Goal: Information Seeking & Learning: Compare options

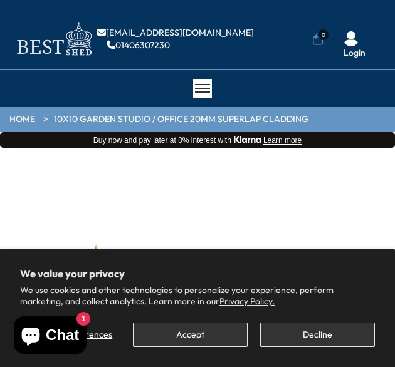
scroll to position [204, 0]
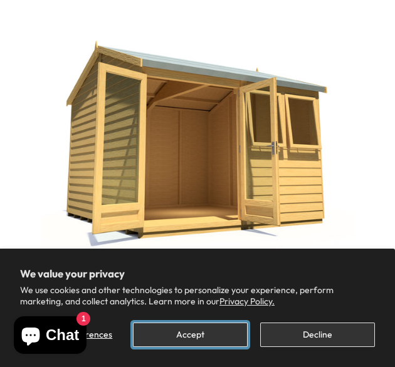
click at [205, 333] on button "Accept" at bounding box center [190, 335] width 115 height 24
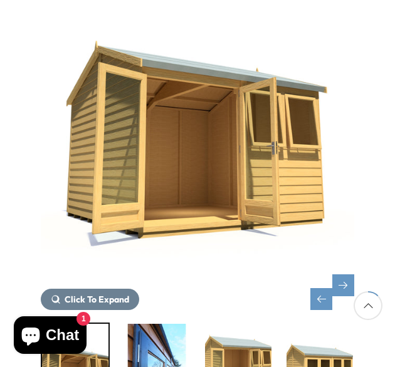
scroll to position [266, 0]
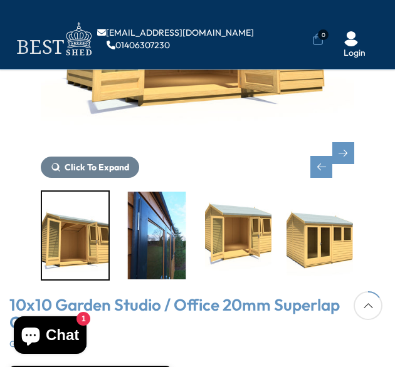
click at [147, 243] on img "2 / 16" at bounding box center [156, 236] width 66 height 88
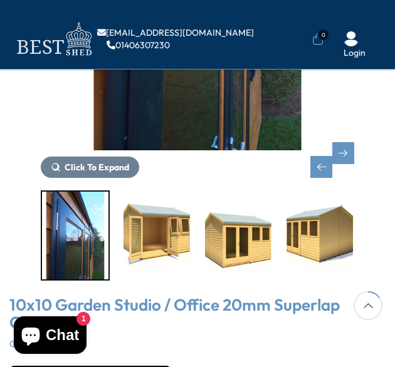
click at [163, 235] on img "3 / 16" at bounding box center [156, 236] width 66 height 88
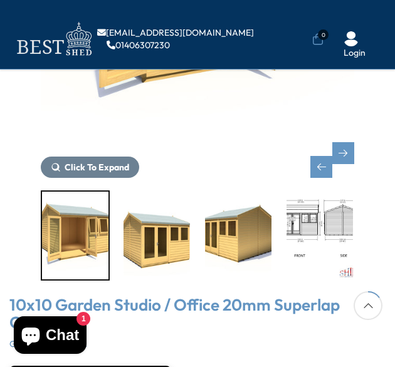
click at [175, 242] on img "4 / 16" at bounding box center [156, 236] width 66 height 88
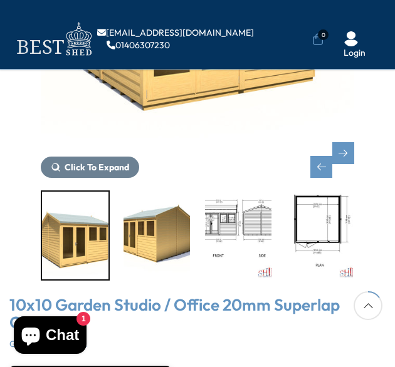
click at [214, 239] on img "6 / 16" at bounding box center [238, 236] width 66 height 88
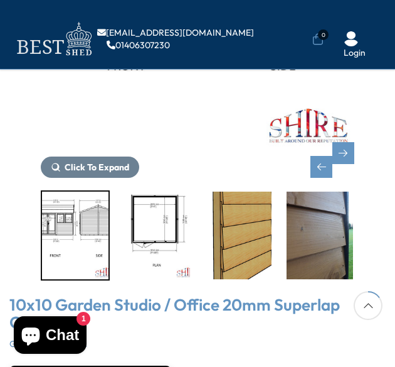
click at [241, 240] on img "8 / 16" at bounding box center [238, 236] width 66 height 88
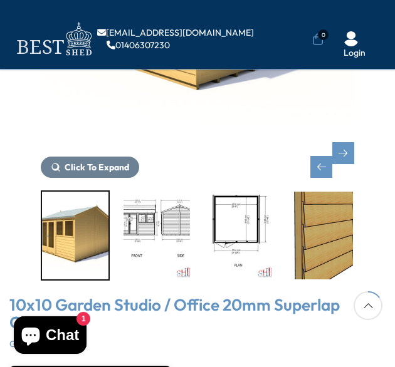
click at [351, 245] on img "8 / 16" at bounding box center [319, 236] width 66 height 88
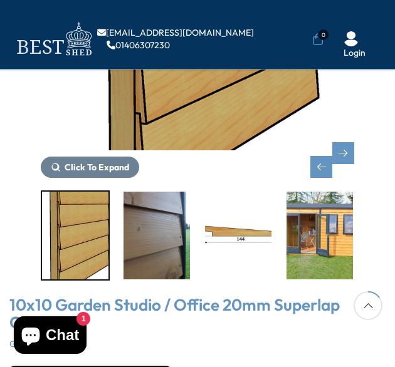
click at [334, 239] on img "11 / 16" at bounding box center [319, 236] width 66 height 88
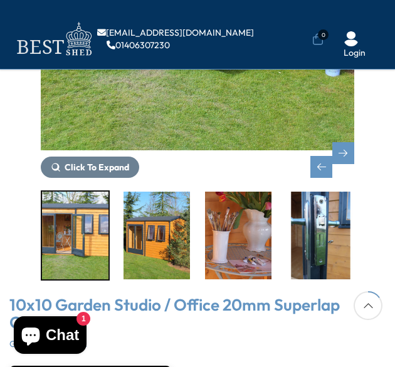
click at [146, 231] on img "12 / 16" at bounding box center [156, 236] width 66 height 88
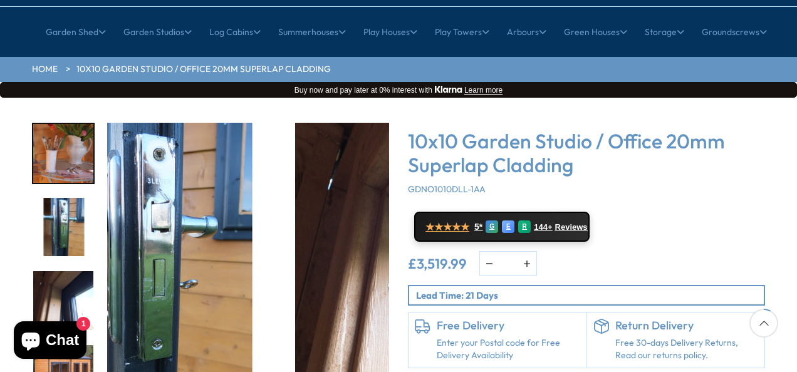
scroll to position [0, 0]
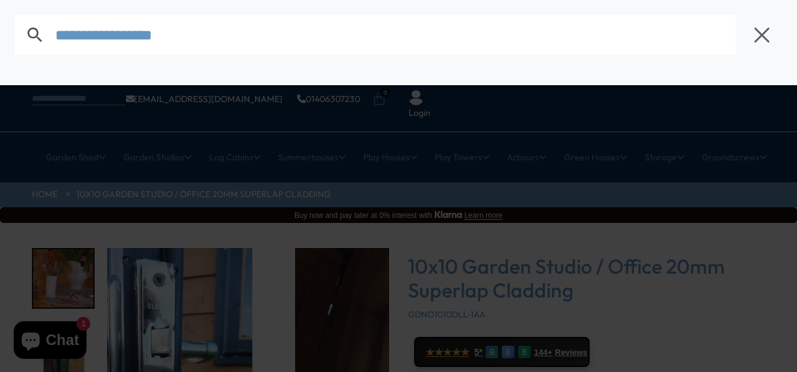
type input "**********"
click at [360, 33] on input "**********" at bounding box center [395, 35] width 680 height 40
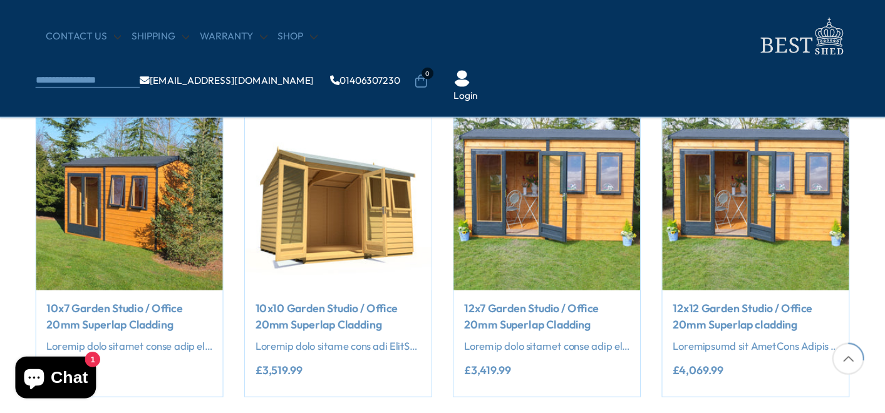
scroll to position [313, 0]
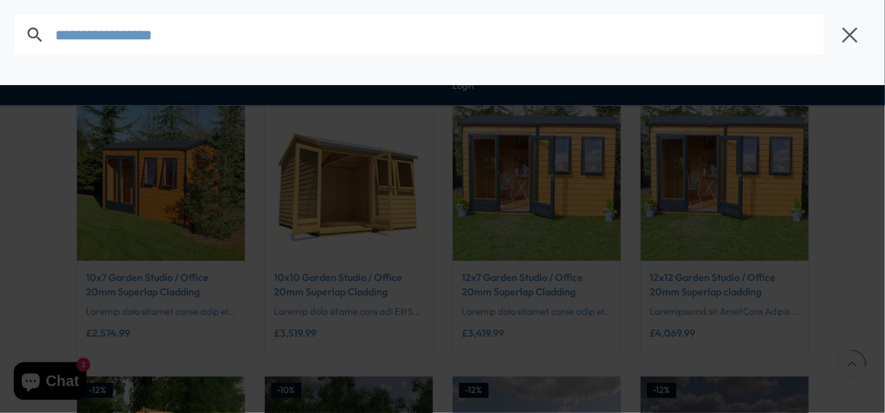
type input "**********"
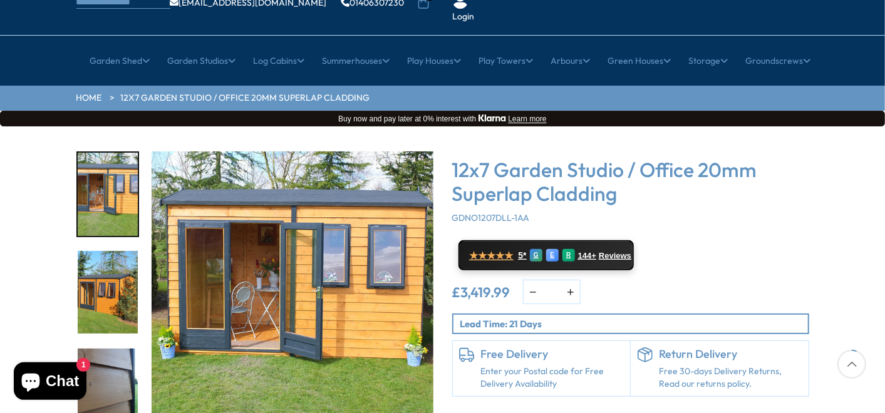
scroll to position [118, 0]
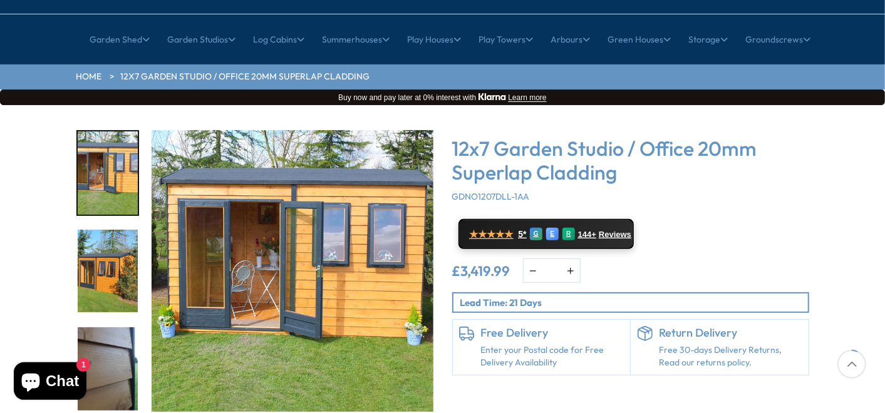
click at [111, 251] on img "2 / 14" at bounding box center [108, 271] width 60 height 83
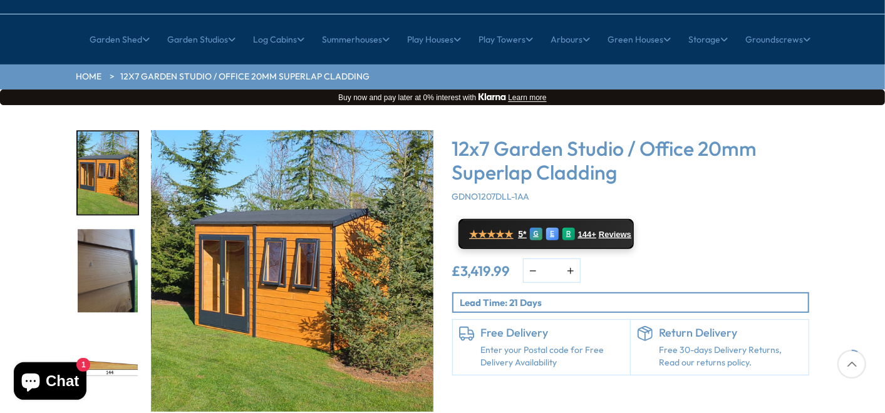
click at [108, 266] on img "3 / 14" at bounding box center [108, 271] width 60 height 83
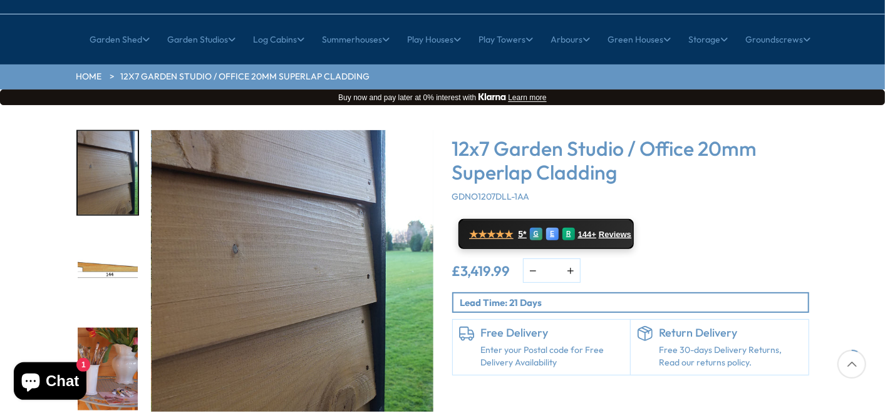
click at [116, 328] on img "5 / 14" at bounding box center [108, 369] width 60 height 83
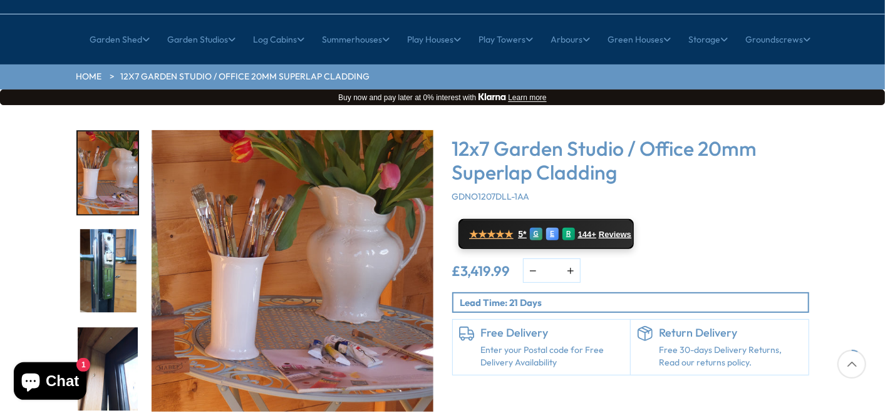
click at [114, 328] on img "7 / 14" at bounding box center [108, 369] width 60 height 83
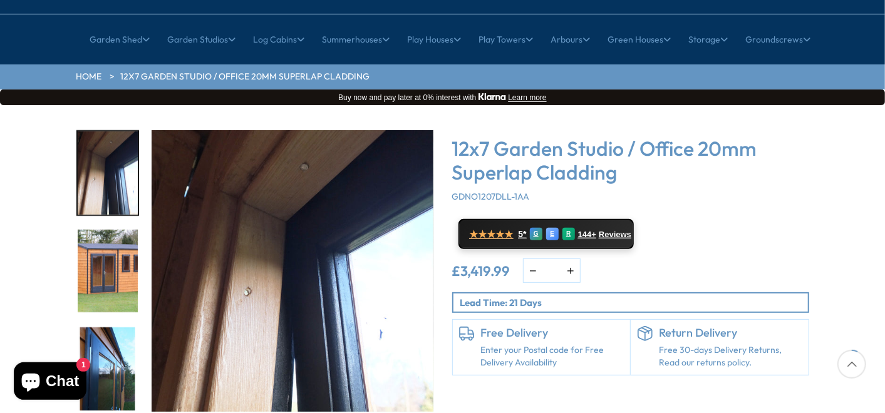
click at [108, 328] on img "9 / 14" at bounding box center [108, 369] width 60 height 83
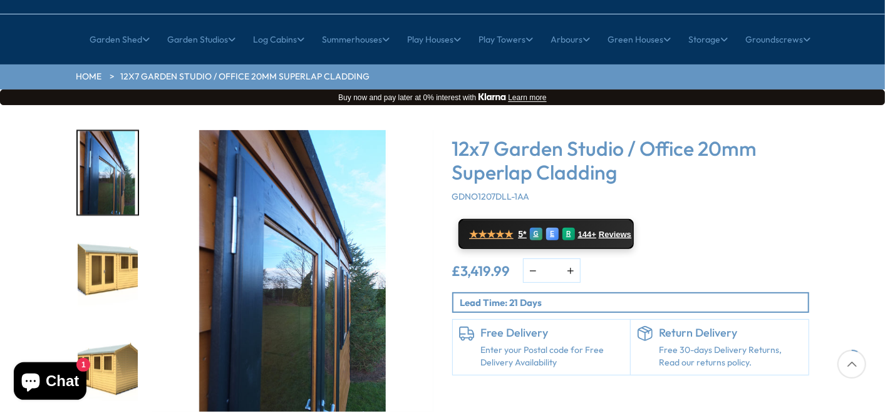
click at [105, 248] on img "10 / 14" at bounding box center [108, 271] width 60 height 83
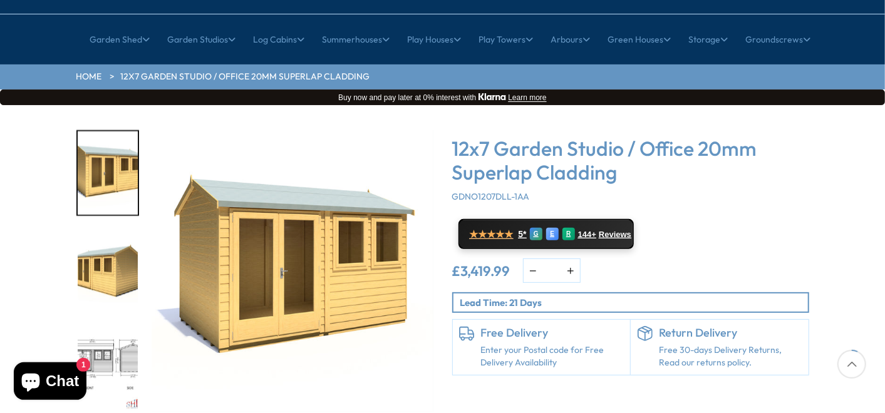
click at [103, 239] on img "11 / 14" at bounding box center [108, 271] width 60 height 83
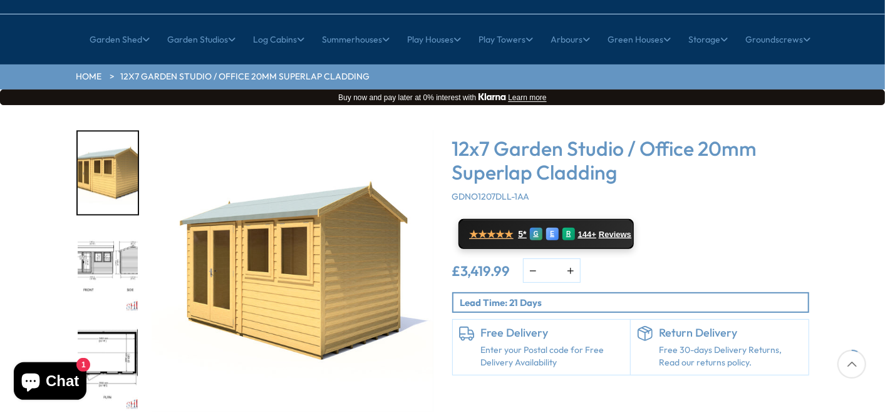
click at [115, 230] on img "12 / 14" at bounding box center [108, 271] width 60 height 83
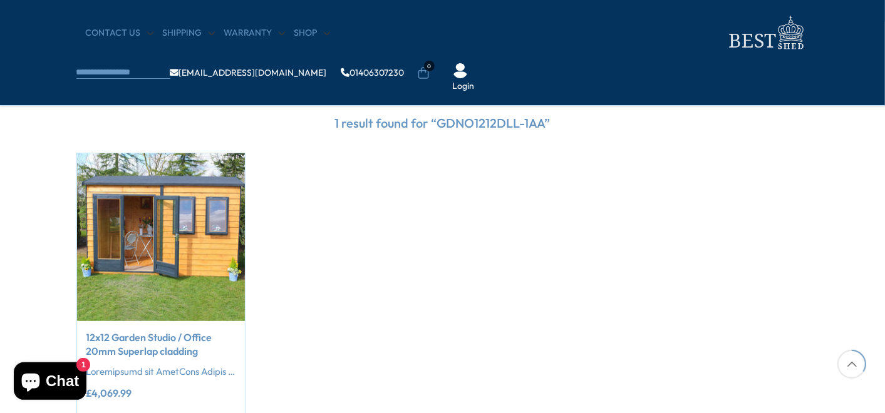
scroll to position [278, 0]
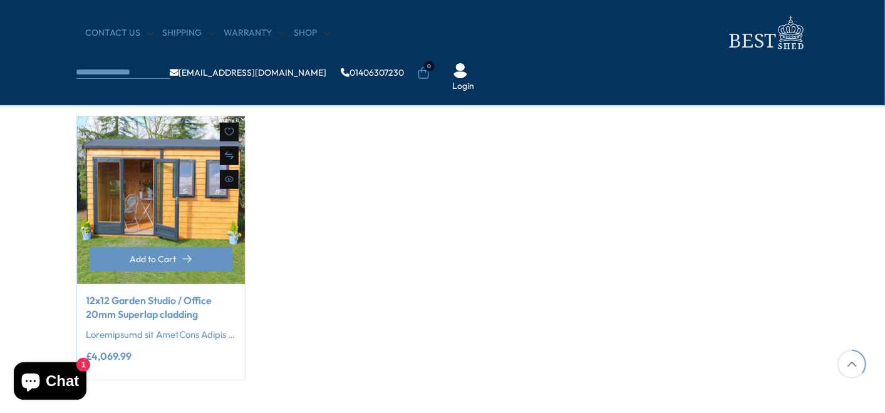
click at [168, 303] on link "12x12 Garden Studio / Office 20mm Superlap cladding" at bounding box center [160, 308] width 149 height 28
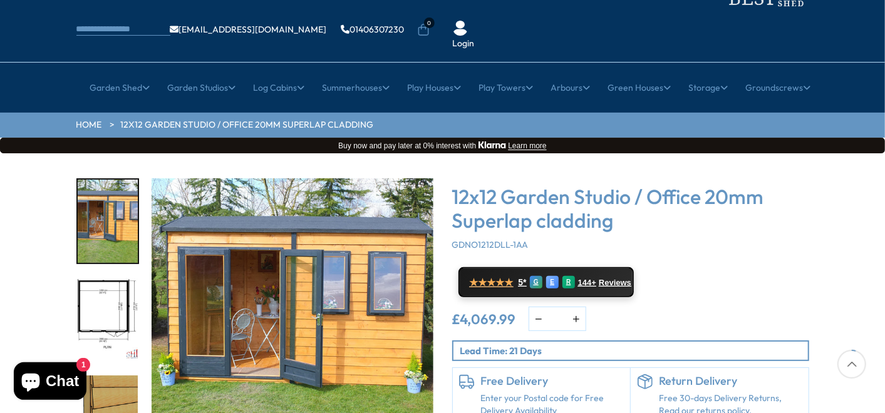
scroll to position [209, 0]
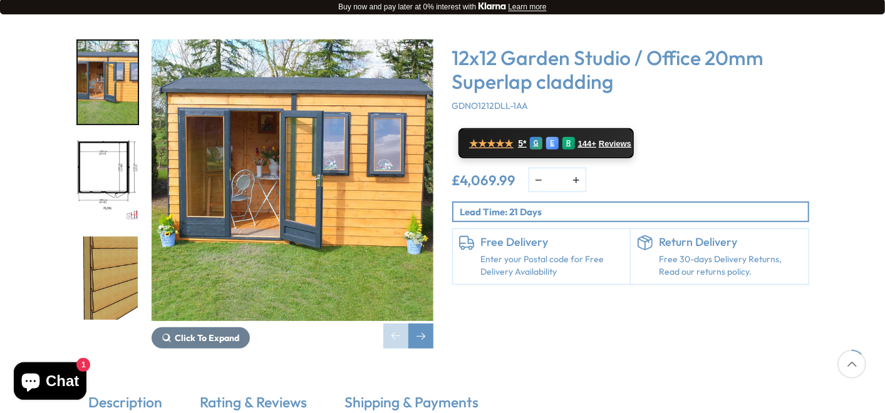
click at [117, 139] on img "2 / 16" at bounding box center [108, 180] width 60 height 83
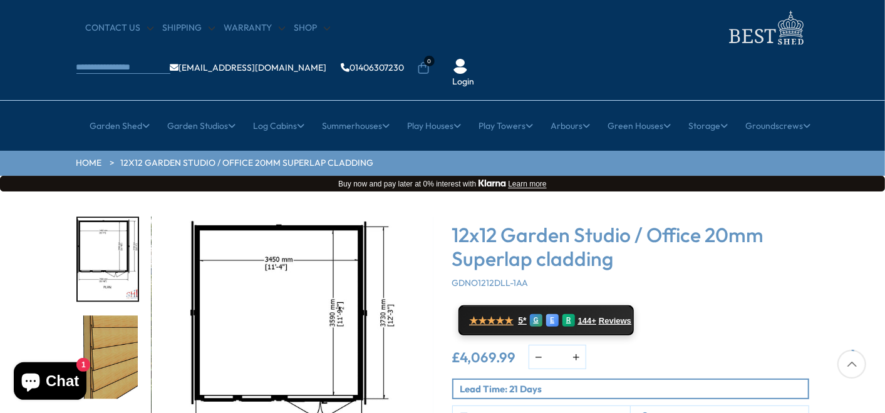
scroll to position [0, 0]
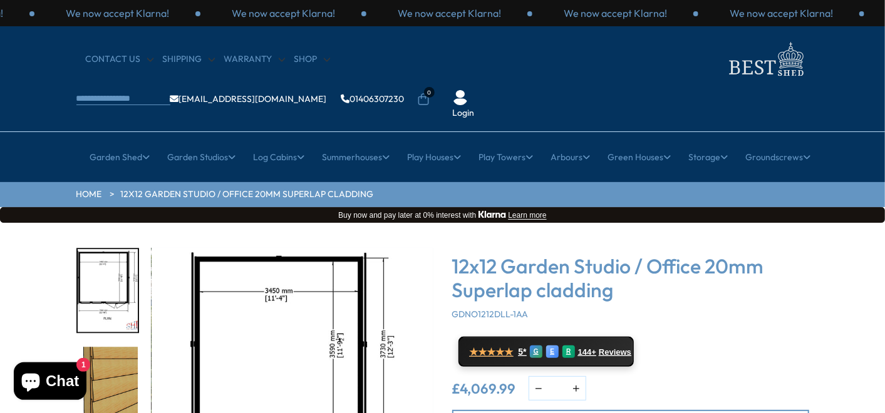
click at [487, 80] on ul "info@bestshed.co.uk 01406307230 0 Login" at bounding box center [293, 99] width 434 height 39
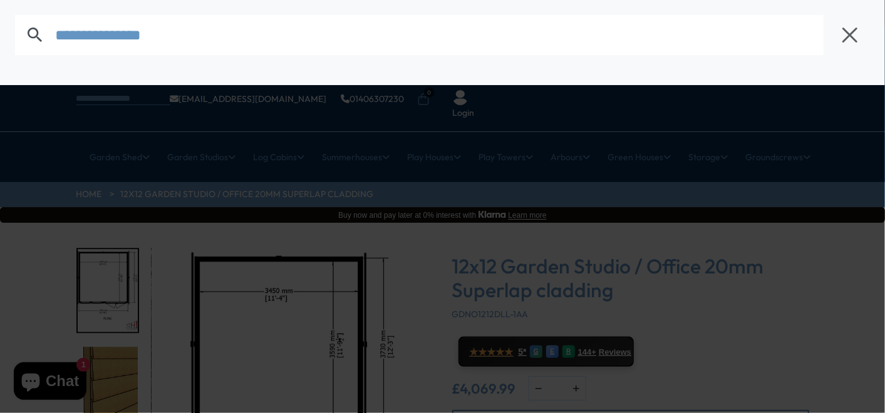
type input "**********"
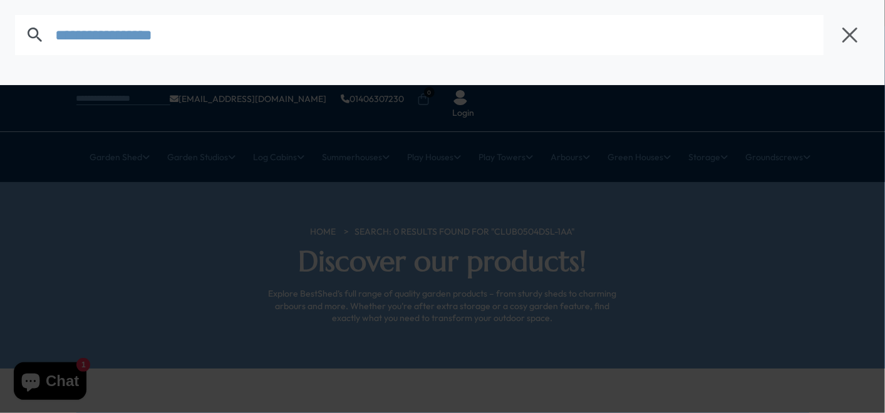
type input "**********"
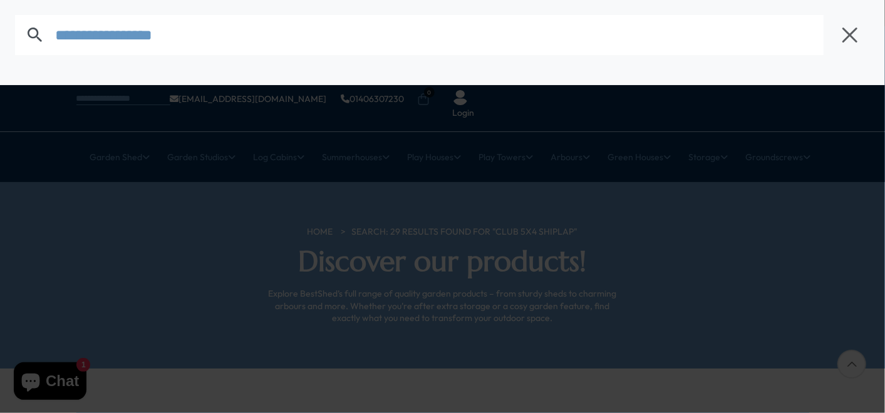
type input "**********"
